Goal: Transaction & Acquisition: Purchase product/service

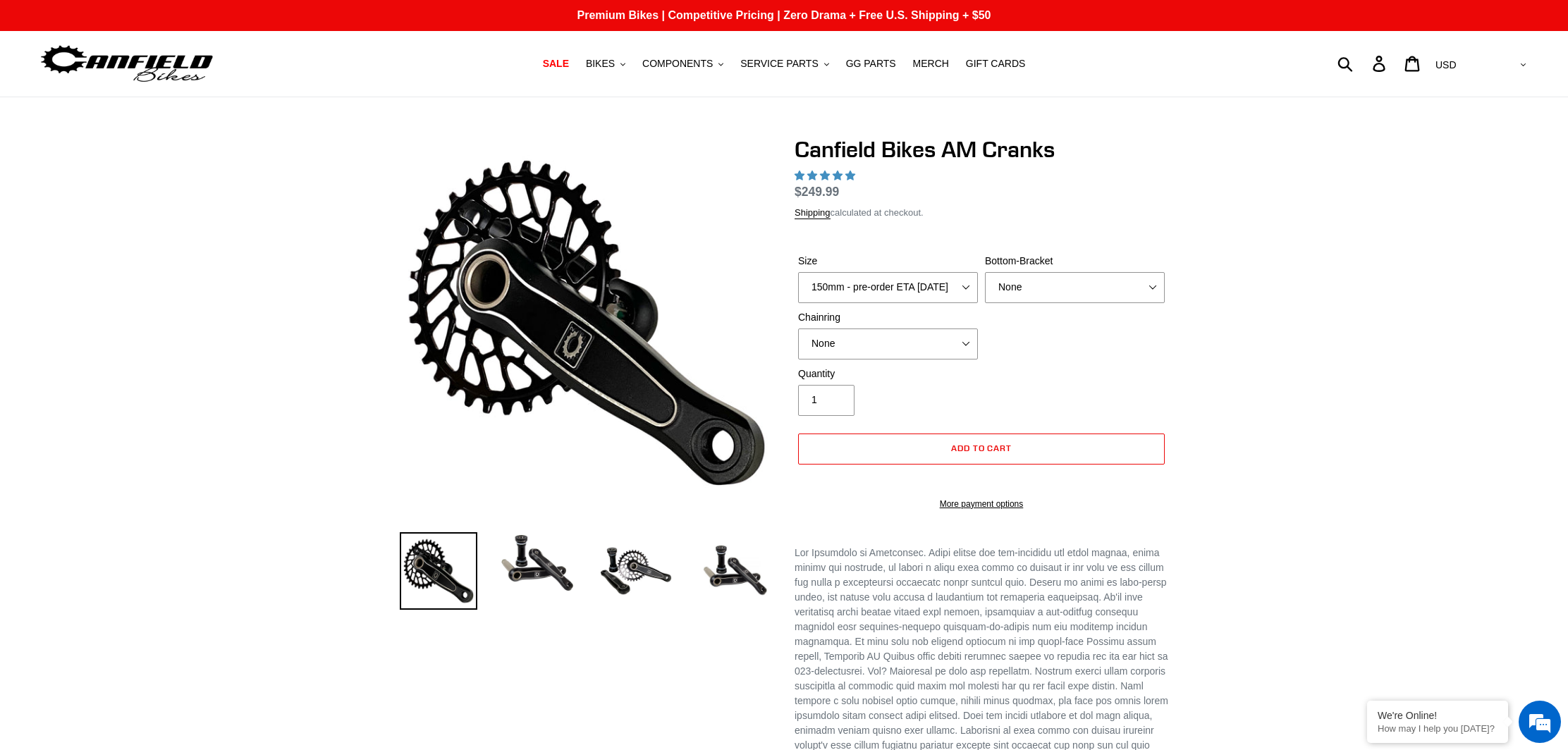
select select "highest-rating"
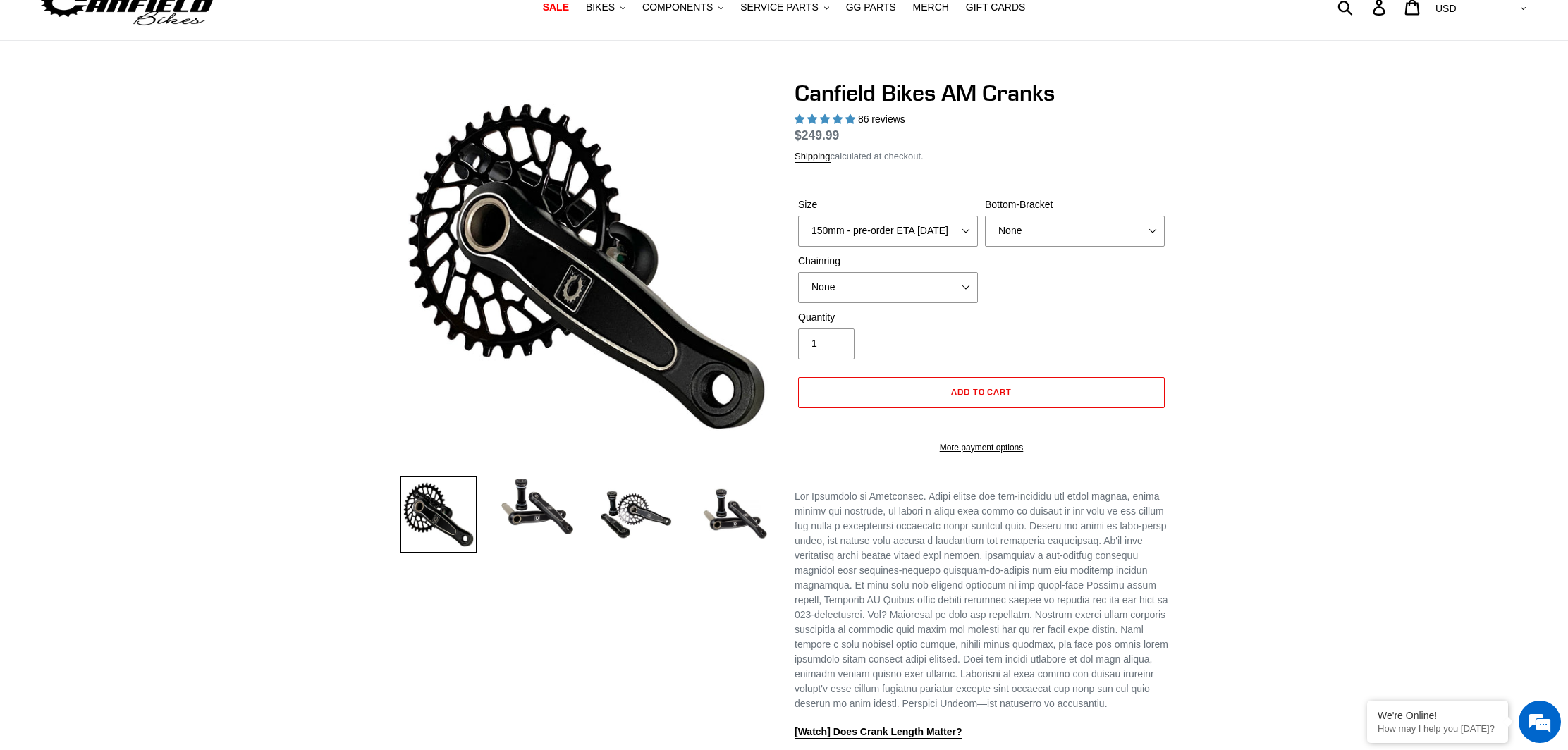
scroll to position [58, 0]
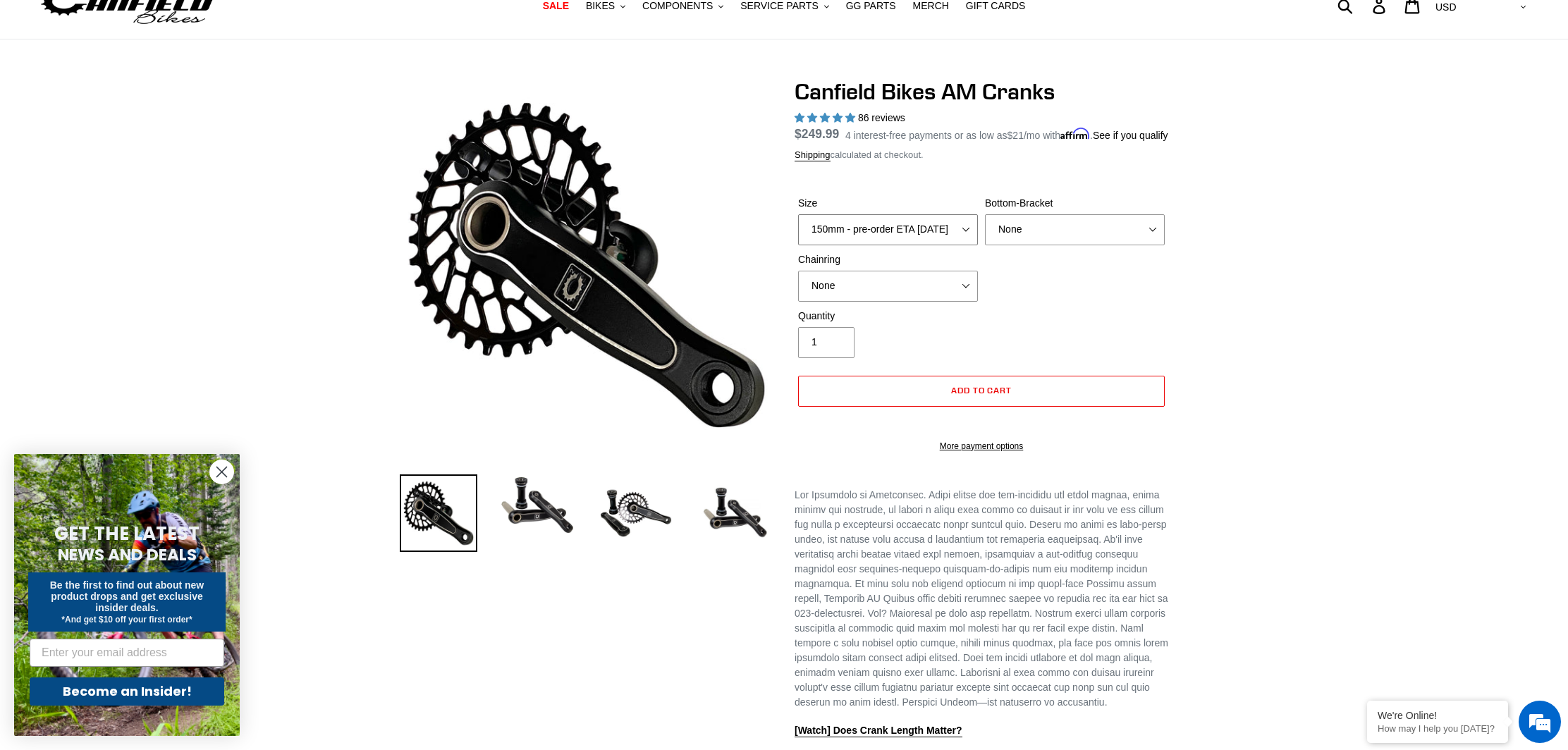
select select "160mm - pre-order ETA [DATE]"
select select "32t Round (Boost 148)"
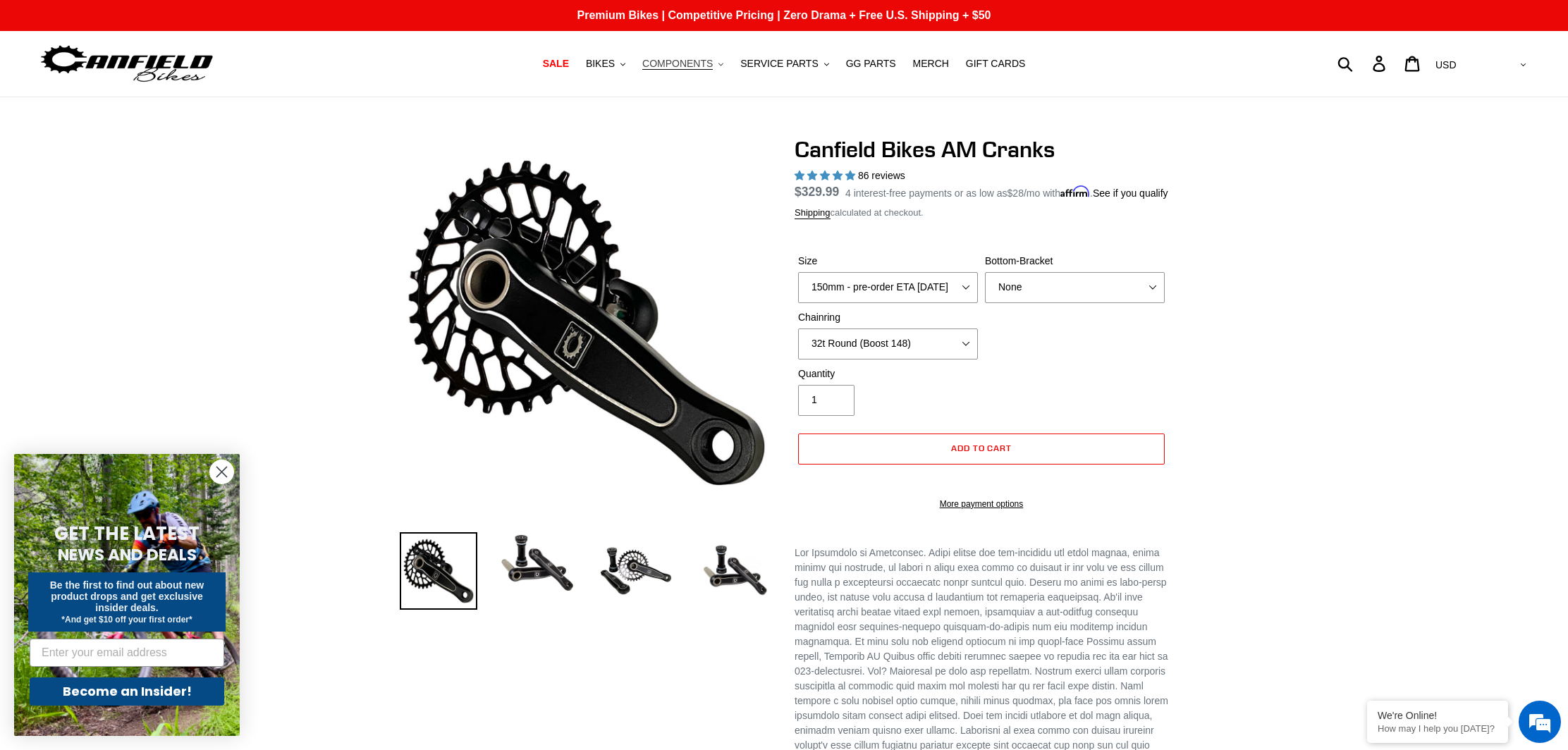
click at [717, 63] on button "COMPONENTS .cls-1{fill:#231f20}" at bounding box center [683, 63] width 95 height 19
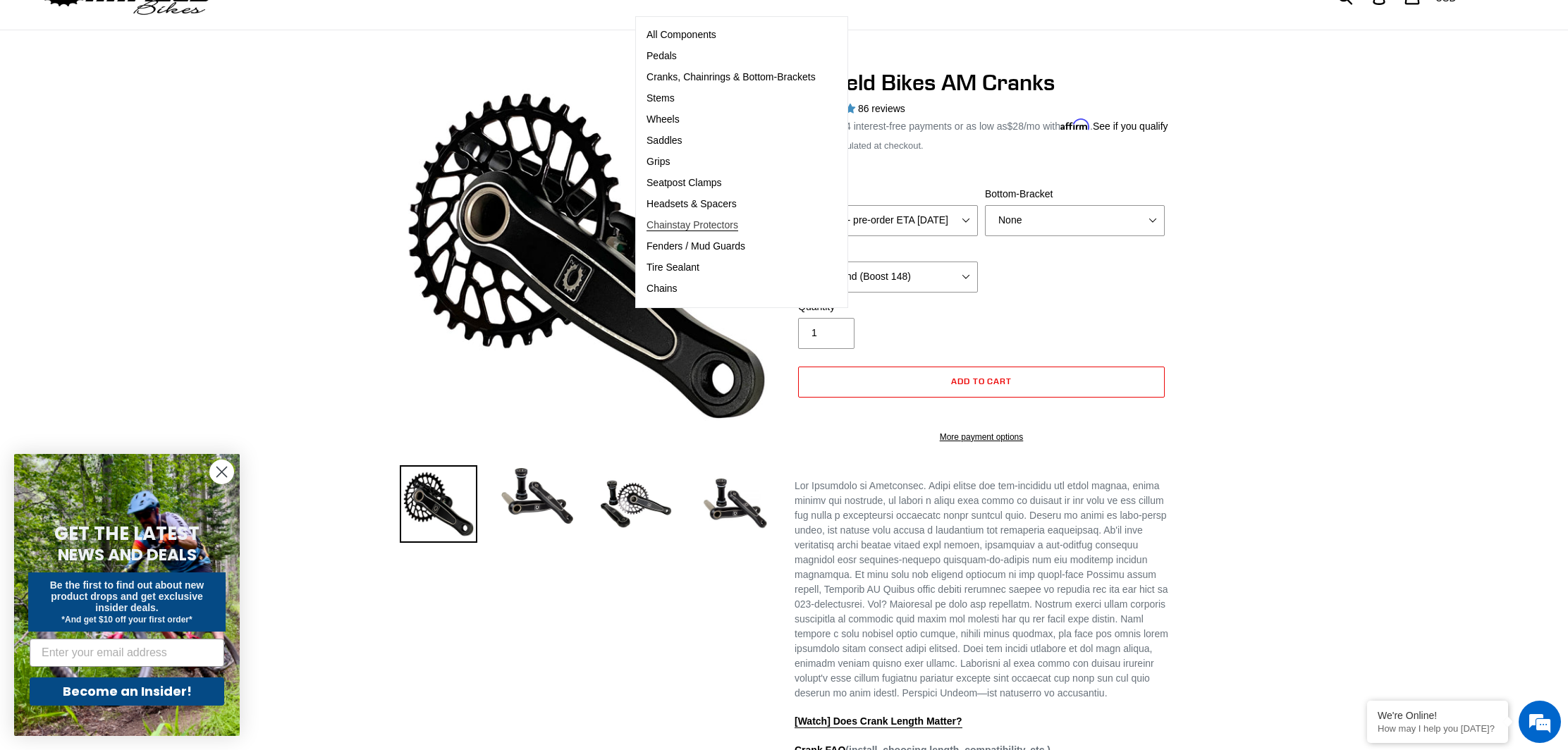
scroll to position [67, 1]
click at [729, 229] on span "Chainstay Protectors" at bounding box center [692, 225] width 92 height 12
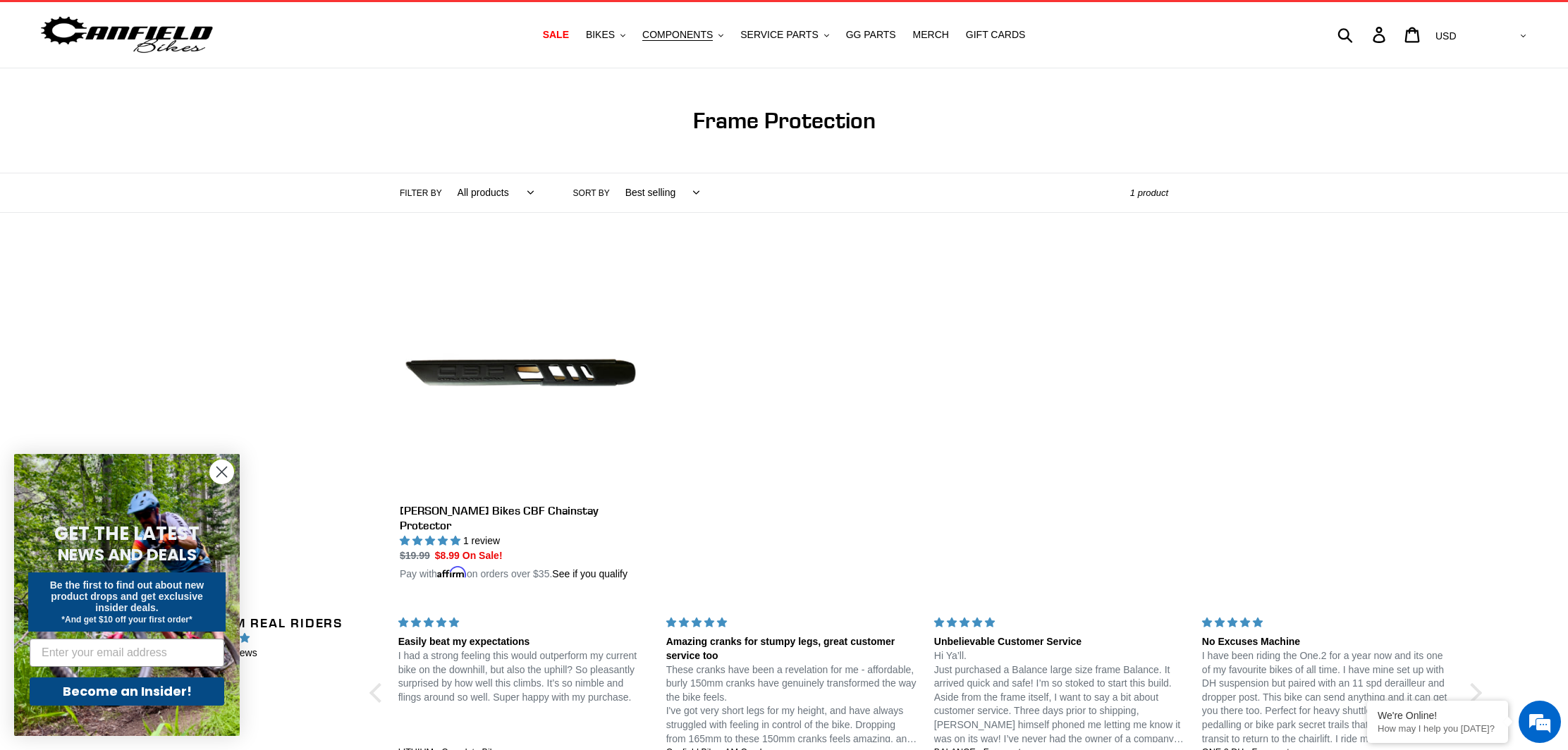
scroll to position [6, 0]
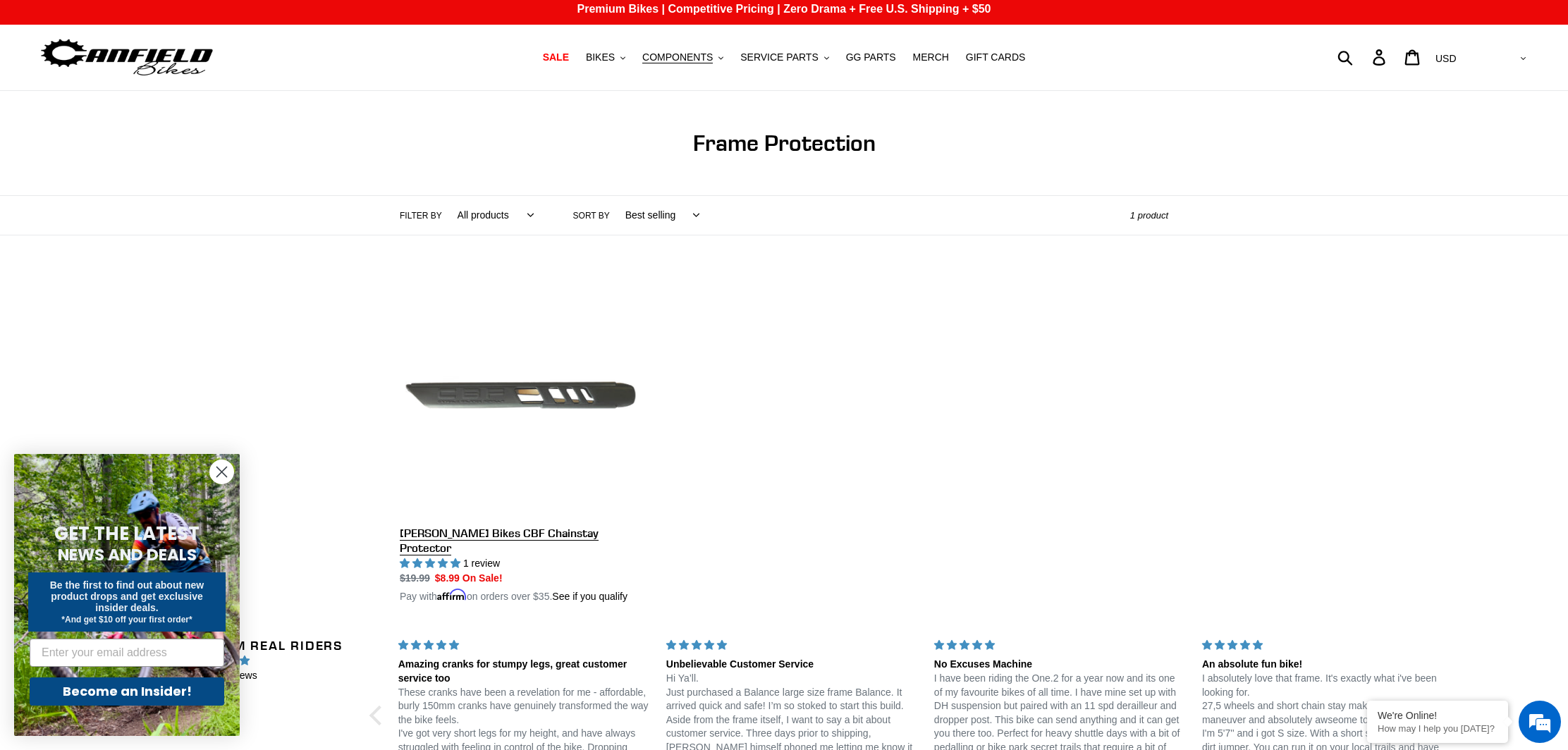
click at [518, 397] on link "Canfield Bikes CBF Chainstay Protector" at bounding box center [521, 439] width 242 height 330
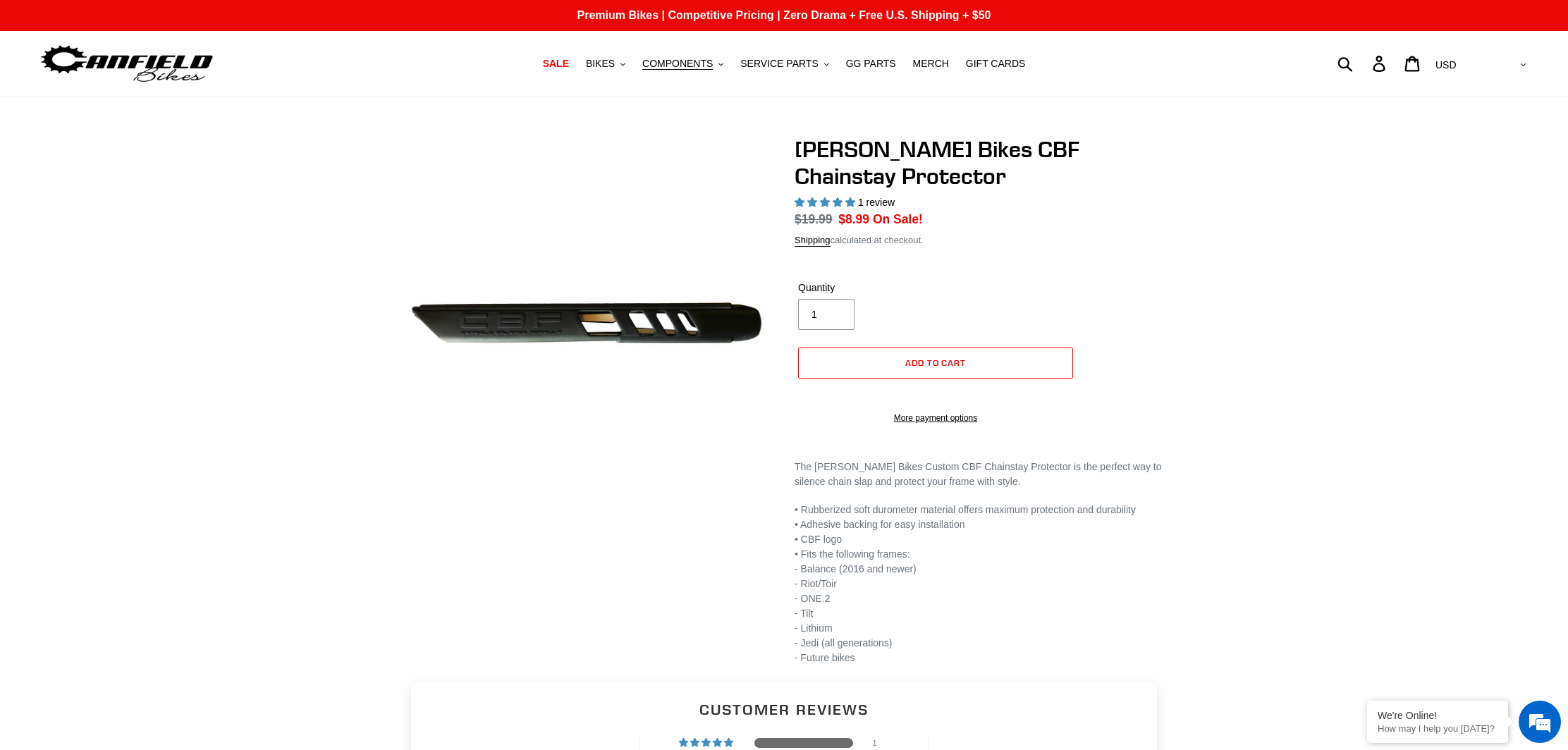
select select "highest-rating"
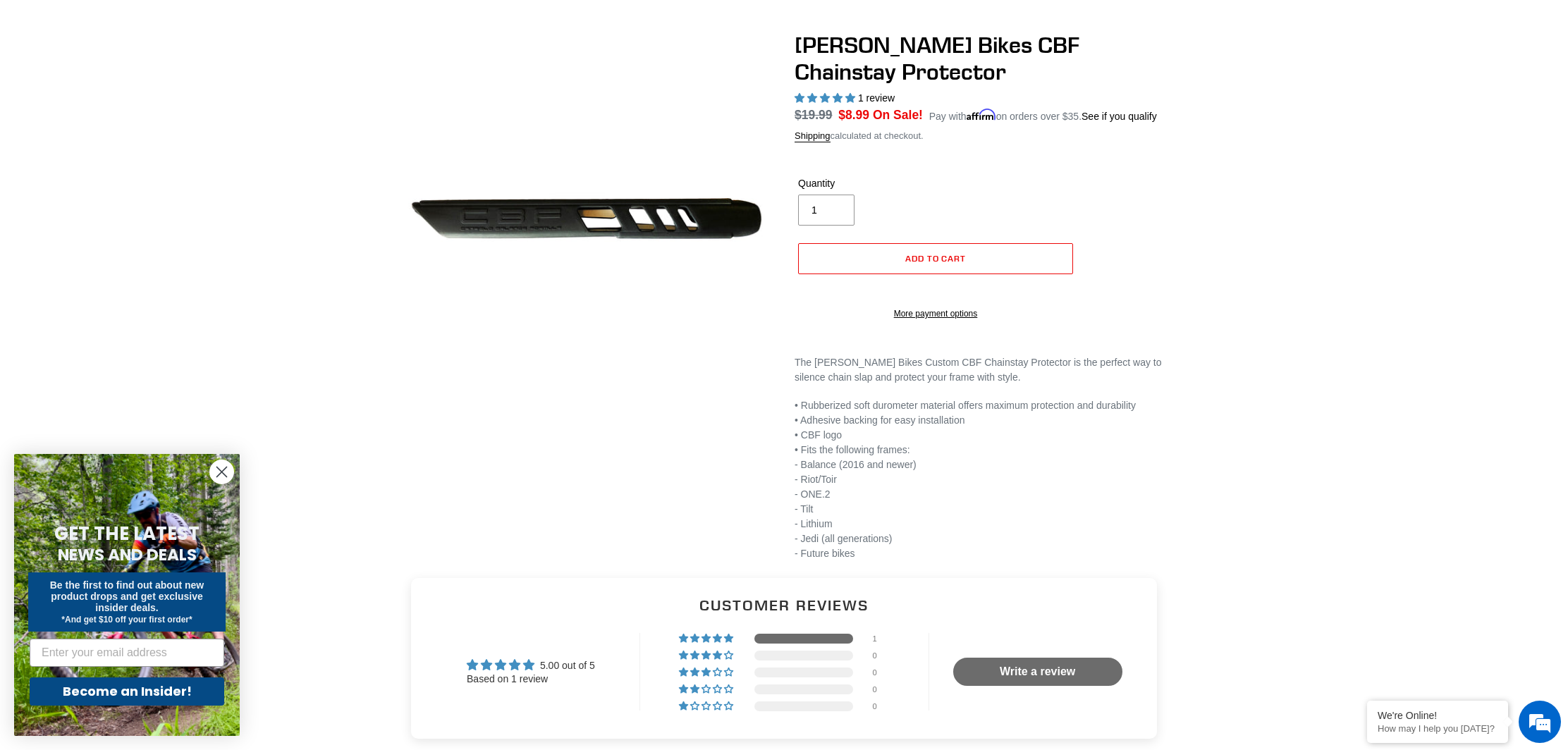
scroll to position [107, 0]
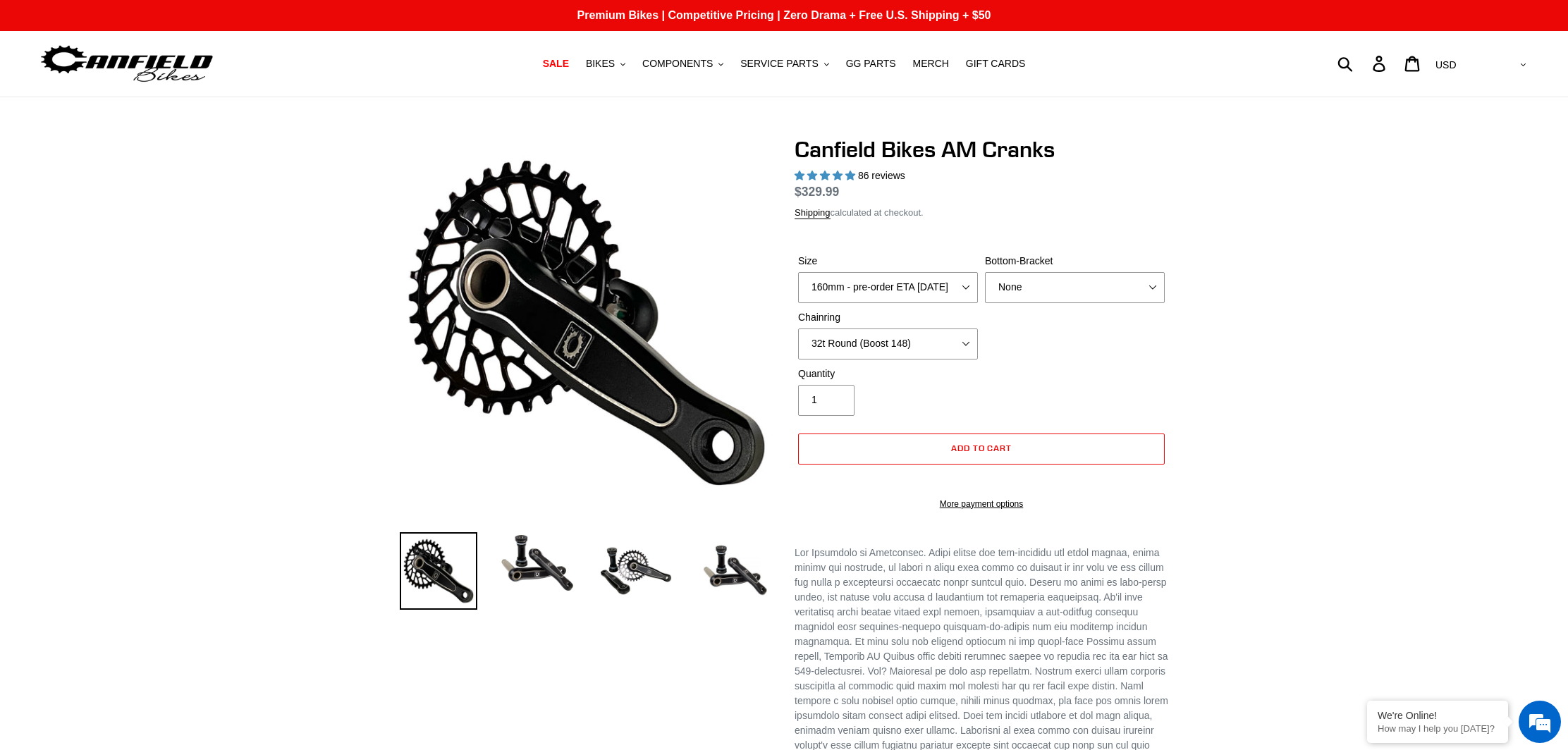
select select "highest-rating"
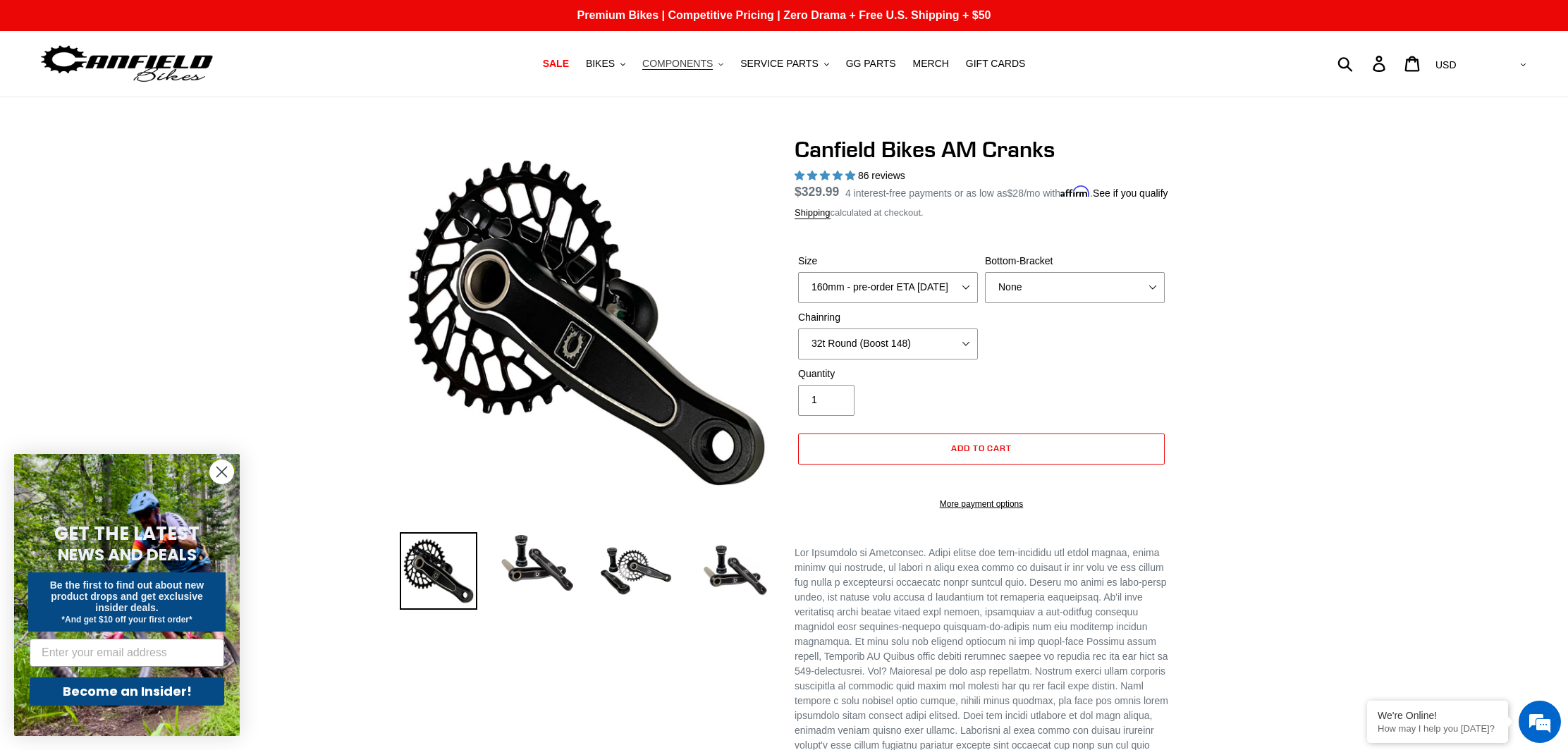
click at [718, 63] on button "COMPONENTS .cls-1{fill:#231f20}" at bounding box center [683, 63] width 95 height 19
